Goal: Task Accomplishment & Management: Use online tool/utility

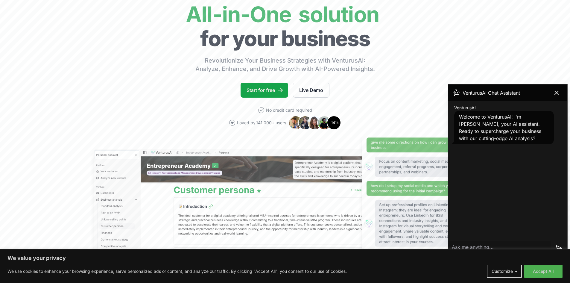
scroll to position [120, 0]
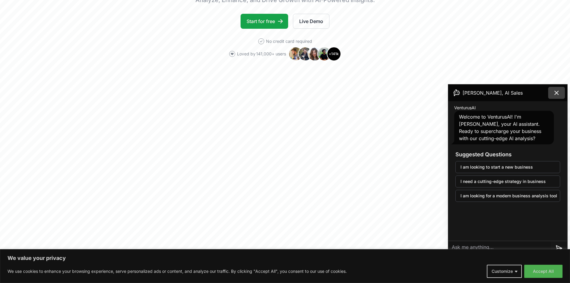
click at [558, 91] on icon at bounding box center [556, 92] width 7 height 7
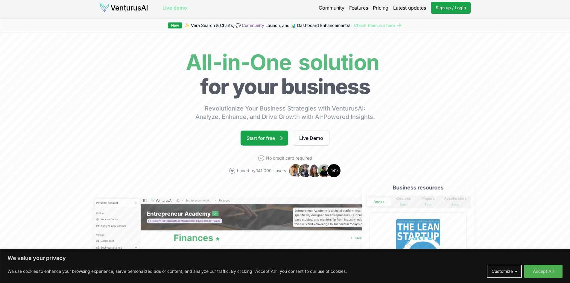
scroll to position [0, 0]
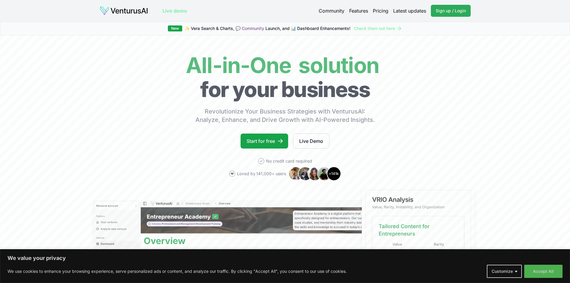
click at [445, 10] on span "Sign up / Login" at bounding box center [450, 11] width 30 height 6
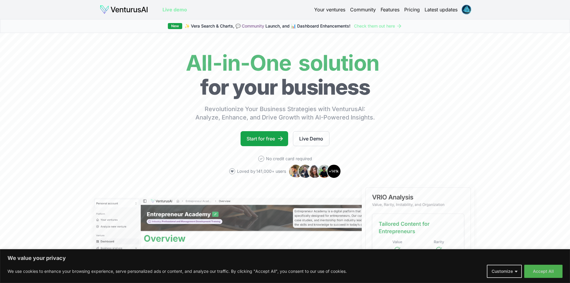
click at [126, 11] on img at bounding box center [124, 10] width 48 height 10
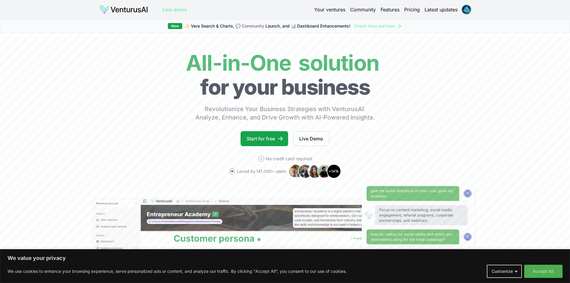
click at [323, 10] on link "Your ventures" at bounding box center [329, 9] width 31 height 7
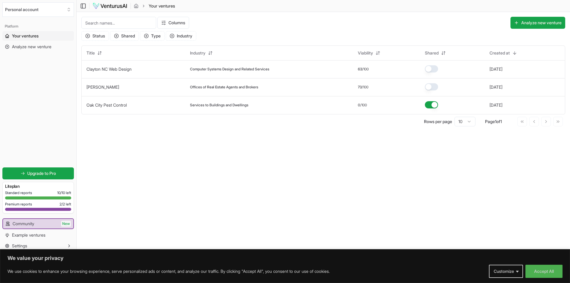
scroll to position [0, 0]
click at [527, 22] on button "Analyze new venture" at bounding box center [537, 22] width 55 height 12
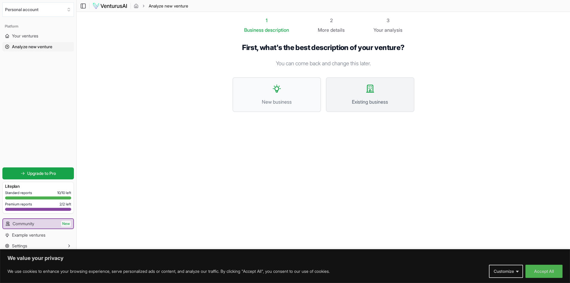
click at [379, 101] on span "Existing business" at bounding box center [369, 101] width 75 height 7
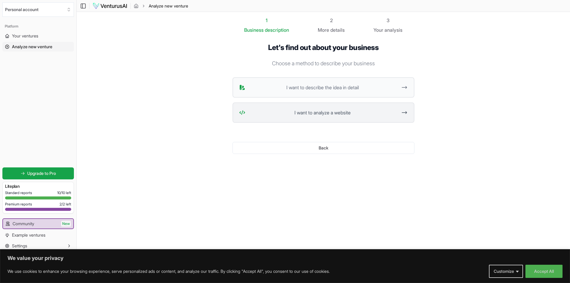
click at [325, 111] on span "I want to analyze a website" at bounding box center [323, 112] width 150 height 7
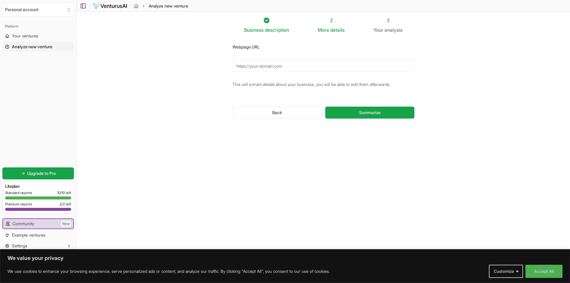
click at [256, 68] on input "Webpage URL" at bounding box center [323, 66] width 182 height 12
type input "[DOMAIN_NAME]"
click at [374, 112] on span "Summarize" at bounding box center [370, 112] width 22 height 6
drag, startPoint x: 290, startPoint y: 67, endPoint x: 225, endPoint y: 67, distance: 65.2
click at [225, 67] on div "Webpage URL [DOMAIN_NAME] This will extract details about your business, you wi…" at bounding box center [323, 85] width 201 height 104
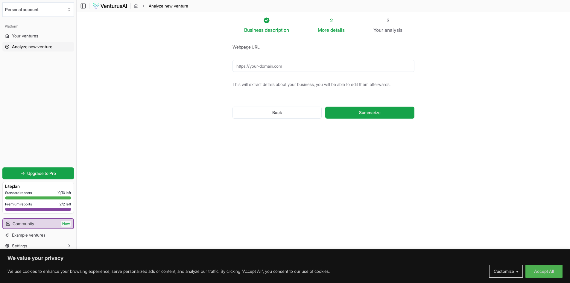
click at [243, 66] on input "Webpage URL" at bounding box center [323, 66] width 182 height 12
paste input "[URL][DOMAIN_NAME]"
type input "[URL][DOMAIN_NAME]"
click at [373, 112] on span "Summarize" at bounding box center [370, 112] width 22 height 6
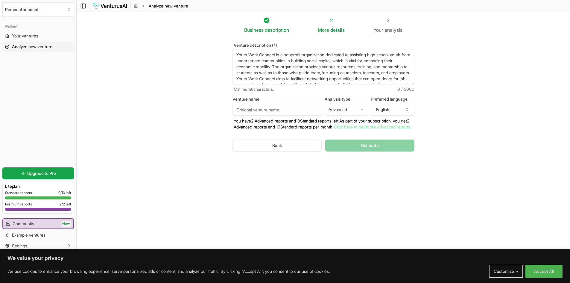
scroll to position [0, 0]
click at [357, 109] on html "We value your privacy We use cookies to enhance your browsing experience, serve…" at bounding box center [285, 141] width 570 height 283
click at [240, 111] on input "Venture name" at bounding box center [277, 109] width 90 height 12
type input "Youth.Work.Connect."
click at [368, 148] on span "Generate" at bounding box center [370, 145] width 18 height 6
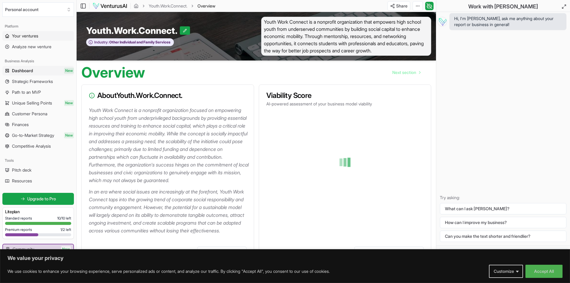
click at [21, 34] on span "Your ventures" at bounding box center [25, 36] width 26 height 6
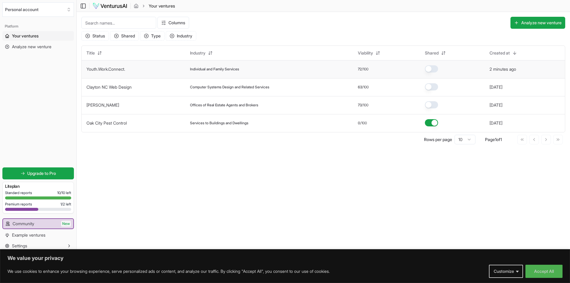
click at [144, 69] on td "Youth.Work.Connect." at bounding box center [133, 69] width 103 height 18
click at [167, 73] on td "Youth.Work.Connect." at bounding box center [133, 69] width 103 height 18
click at [206, 69] on span "Individual and Family Services" at bounding box center [214, 69] width 49 height 5
click at [130, 67] on td "Youth.Work.Connect." at bounding box center [133, 69] width 103 height 18
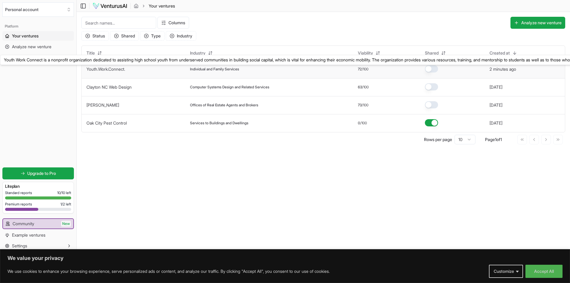
click at [108, 67] on link "Youth.Work.Connect." at bounding box center [105, 68] width 39 height 5
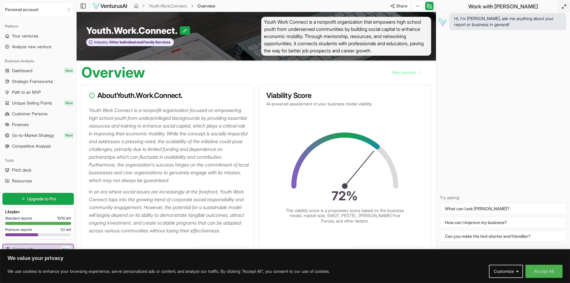
click at [562, 7] on icon at bounding box center [563, 6] width 5 height 5
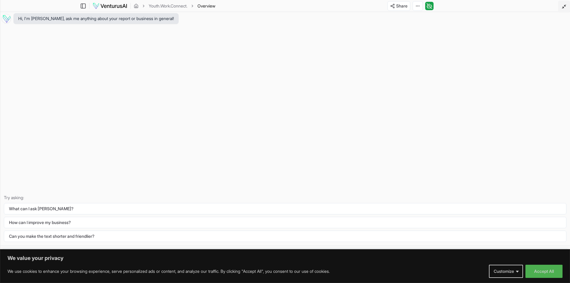
click at [563, 5] on icon at bounding box center [563, 6] width 5 height 5
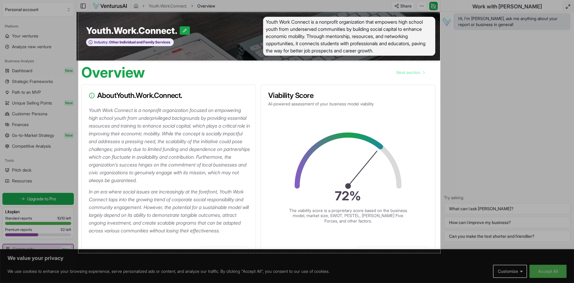
drag, startPoint x: 78, startPoint y: 13, endPoint x: 441, endPoint y: 253, distance: 434.4
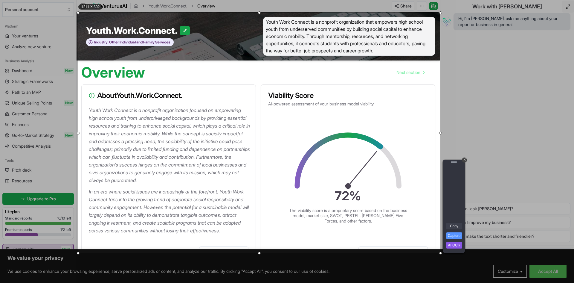
click at [453, 225] on link "Copy" at bounding box center [455, 226] width 16 height 7
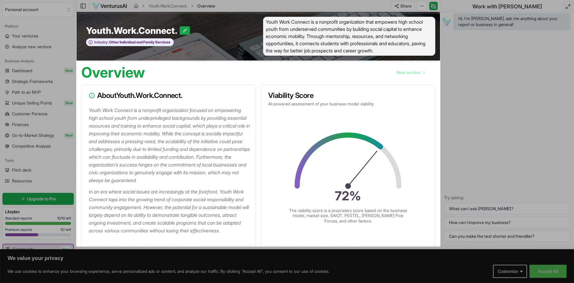
drag, startPoint x: 76, startPoint y: 13, endPoint x: 441, endPoint y: 246, distance: 432.4
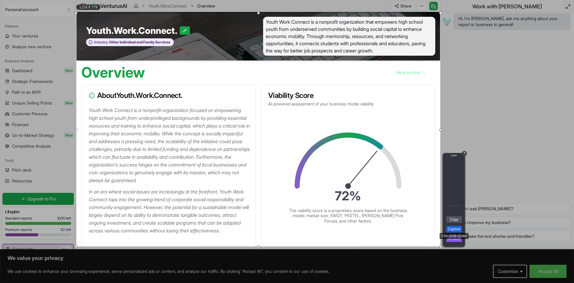
click at [454, 230] on link "Capture" at bounding box center [455, 229] width 16 height 7
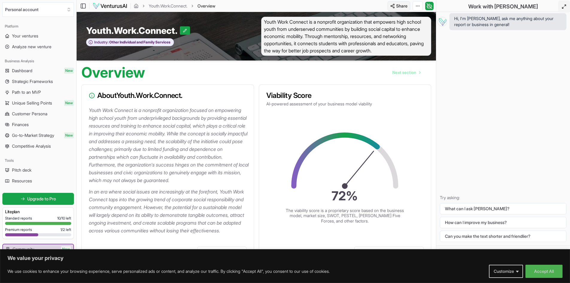
click at [392, 5] on html "We value your privacy We use cookies to enhance your browsing experience, serve…" at bounding box center [285, 141] width 570 height 283
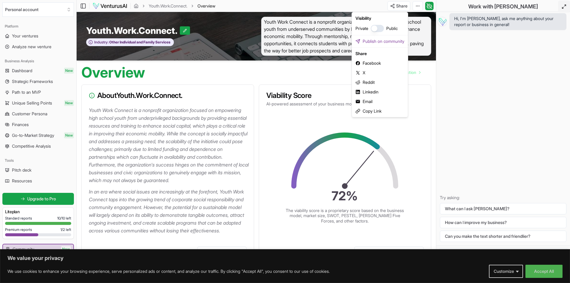
drag, startPoint x: 493, startPoint y: 94, endPoint x: 497, endPoint y: 66, distance: 28.5
click at [494, 93] on html "We value your privacy We use cookies to enhance your browsing experience, serve…" at bounding box center [285, 141] width 570 height 283
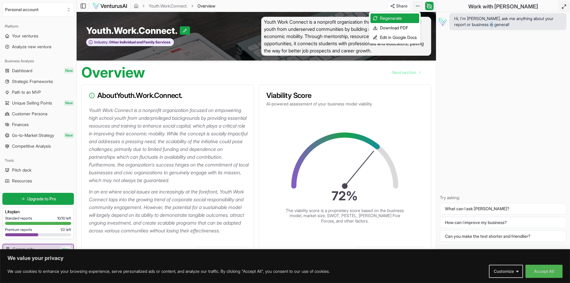
click at [416, 4] on html "We value your privacy We use cookies to enhance your browsing experience, serve…" at bounding box center [285, 141] width 570 height 283
click at [387, 28] on div "Download PDF" at bounding box center [394, 28] width 49 height 10
click at [559, 79] on div "Hi, I'm [PERSON_NAME], ask me anything about your report or business in general…" at bounding box center [503, 128] width 134 height 233
